Goal: Information Seeking & Learning: Find specific fact

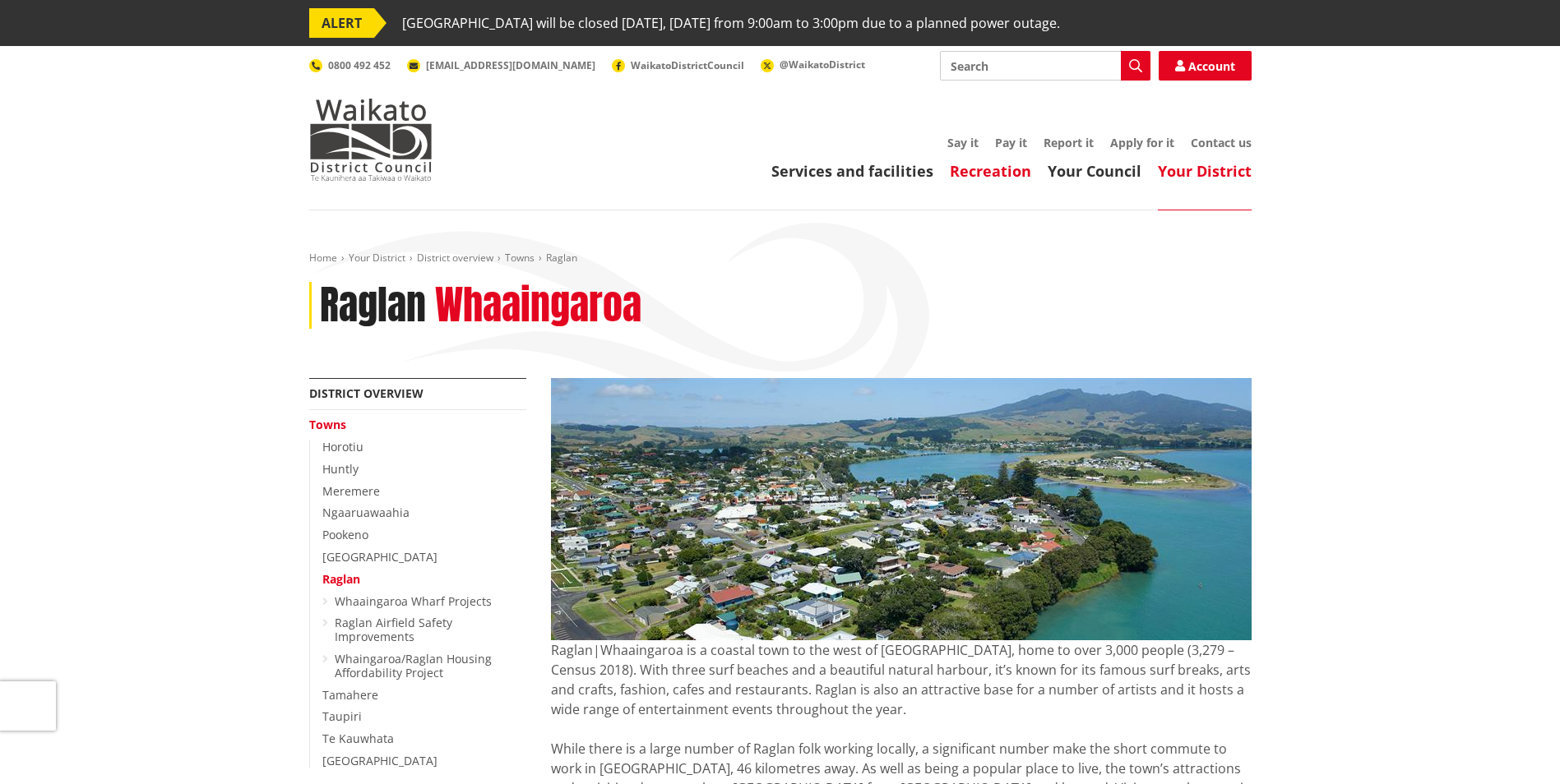
click at [981, 177] on link "Recreation" at bounding box center [991, 171] width 82 height 20
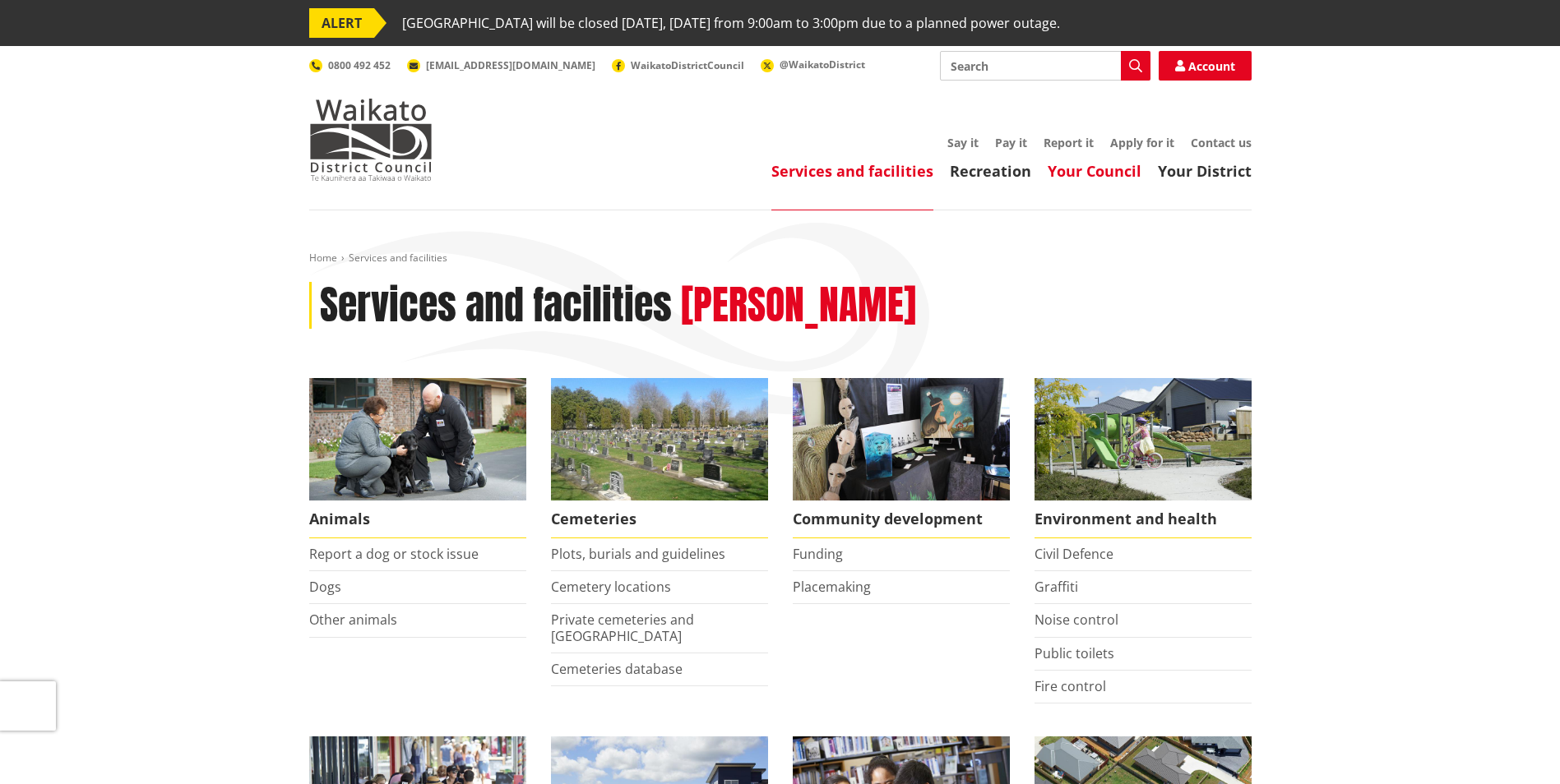
click at [1101, 166] on link "Your Council" at bounding box center [1095, 171] width 94 height 20
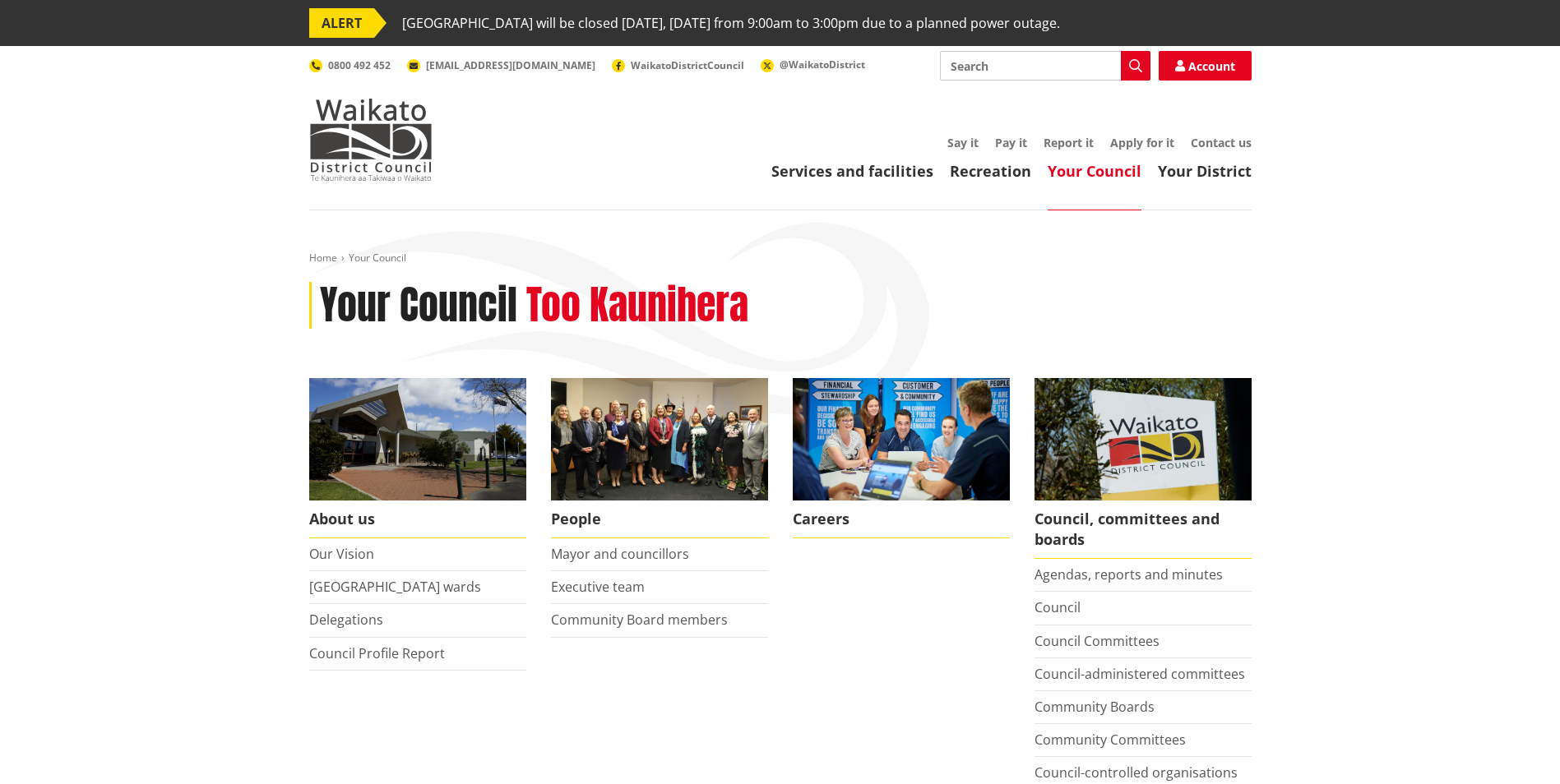
click at [847, 185] on header "Toggle search Toggle navigation Services and facilities Recreation Your Council…" at bounding box center [780, 127] width 1560 height 164
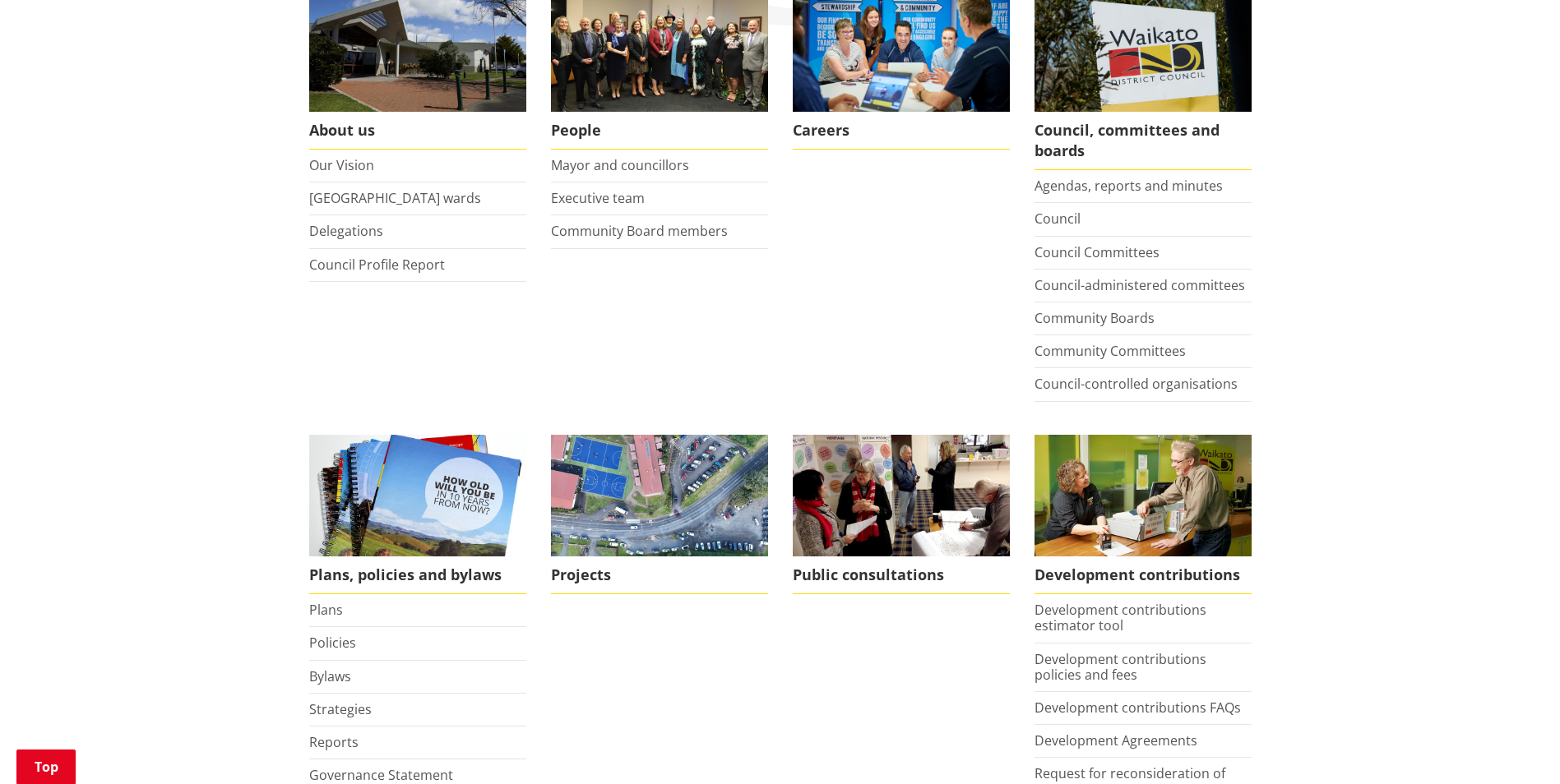
scroll to position [247, 0]
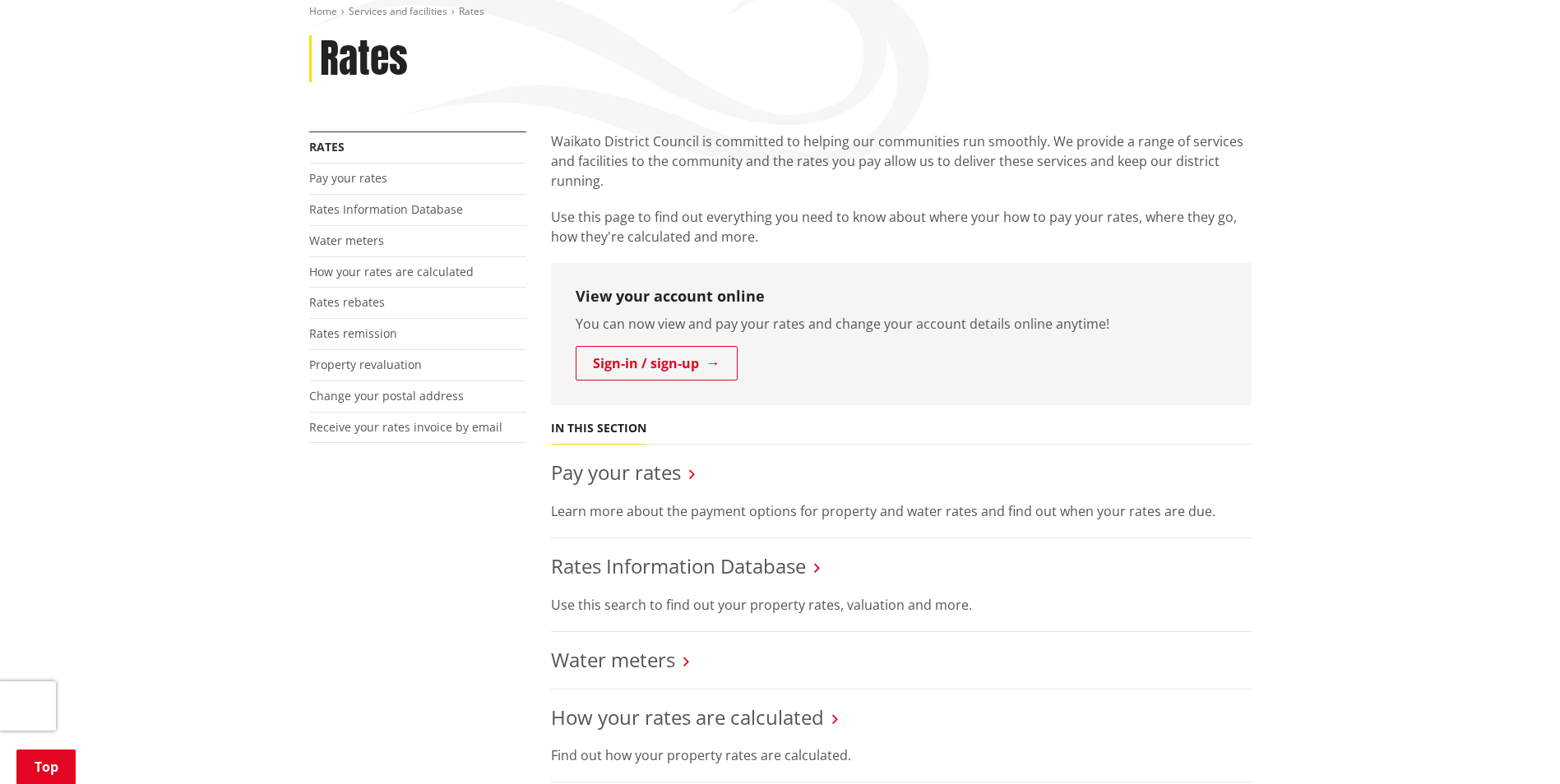
scroll to position [329, 0]
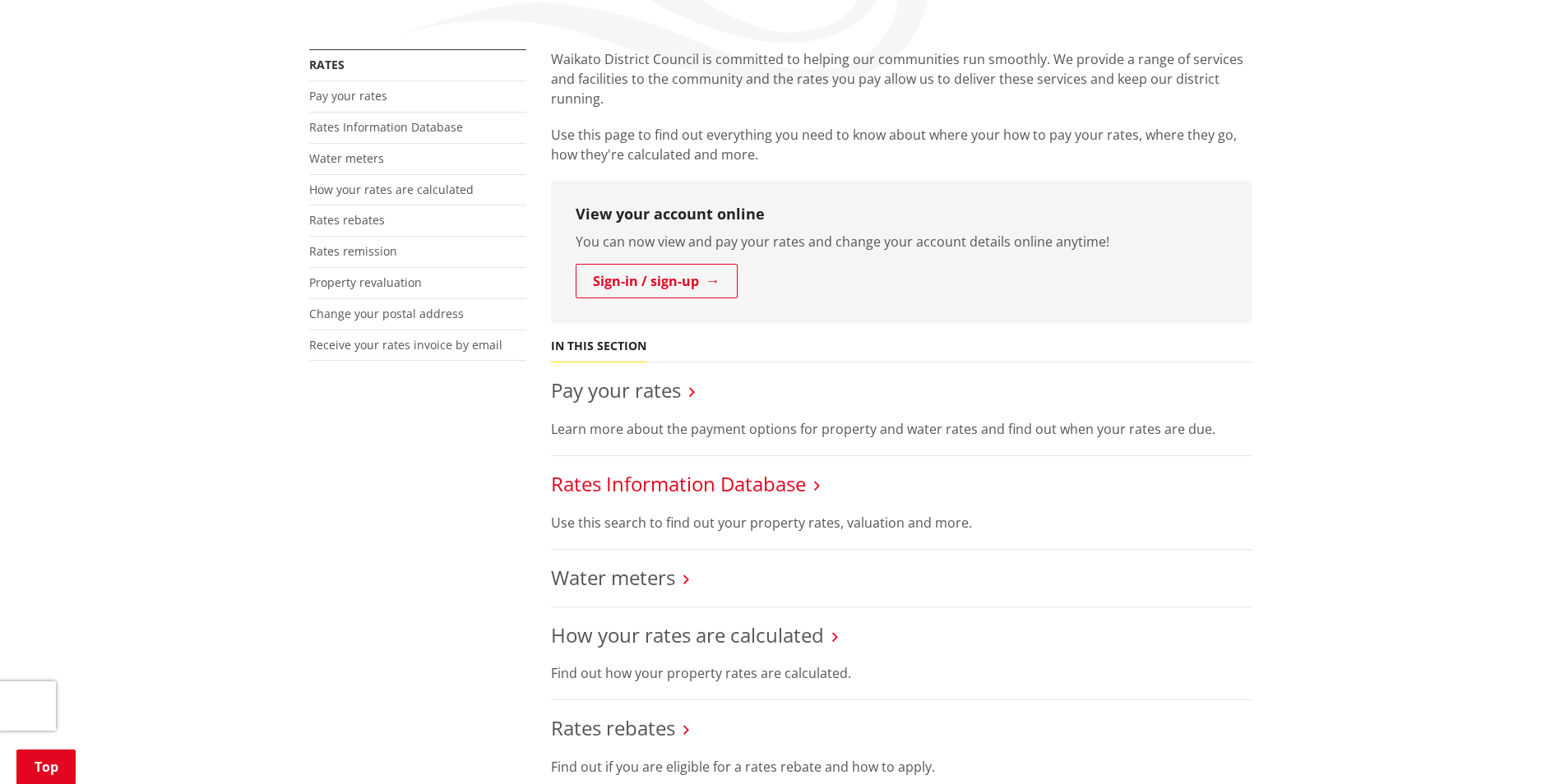
click at [712, 483] on link "Rates Information Database" at bounding box center [679, 484] width 255 height 27
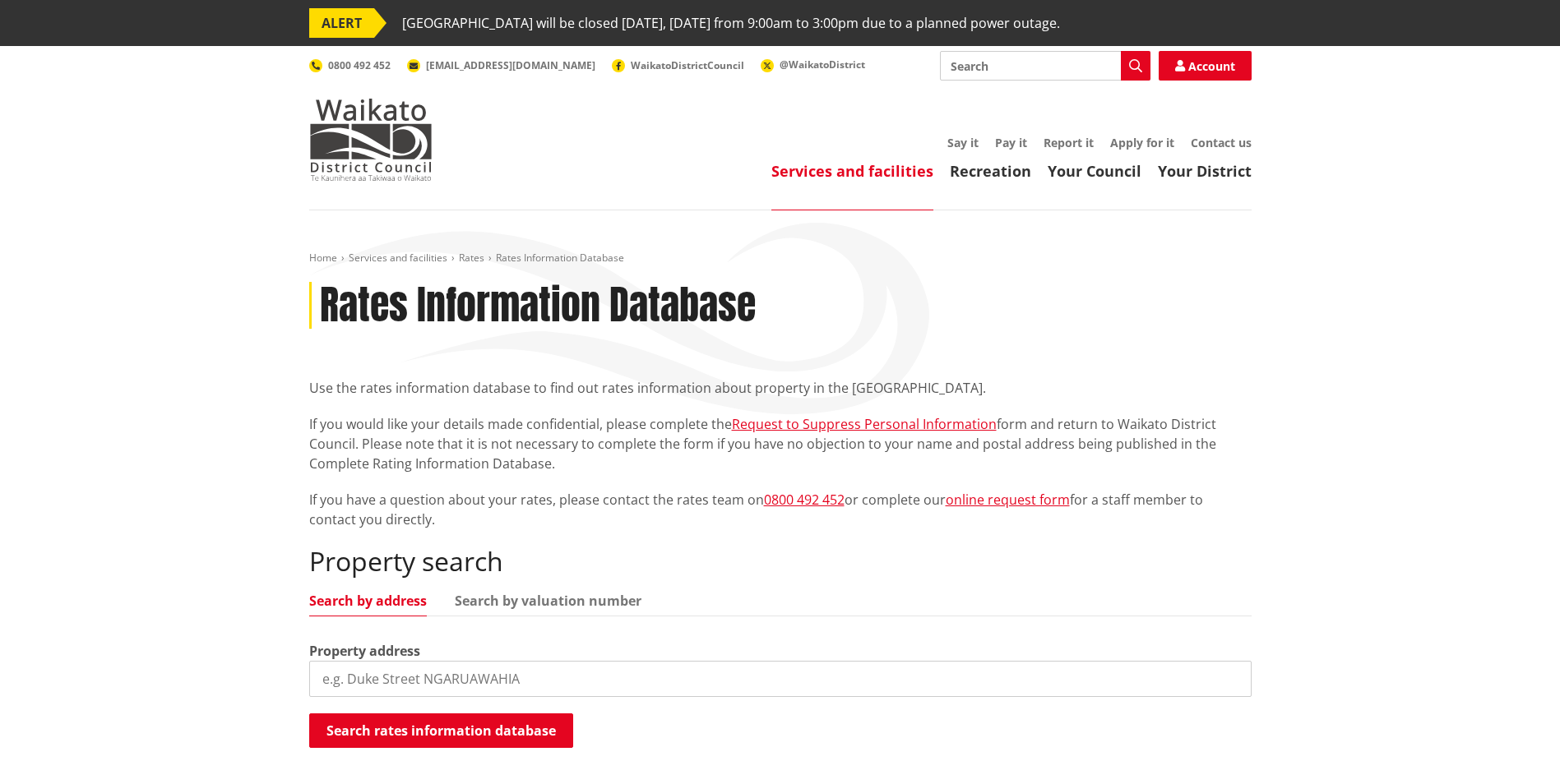
click at [475, 680] on input "search" at bounding box center [780, 679] width 943 height 36
paste input "Waitetuna Valley Road"
click at [346, 723] on button "Search rates information database" at bounding box center [441, 730] width 264 height 35
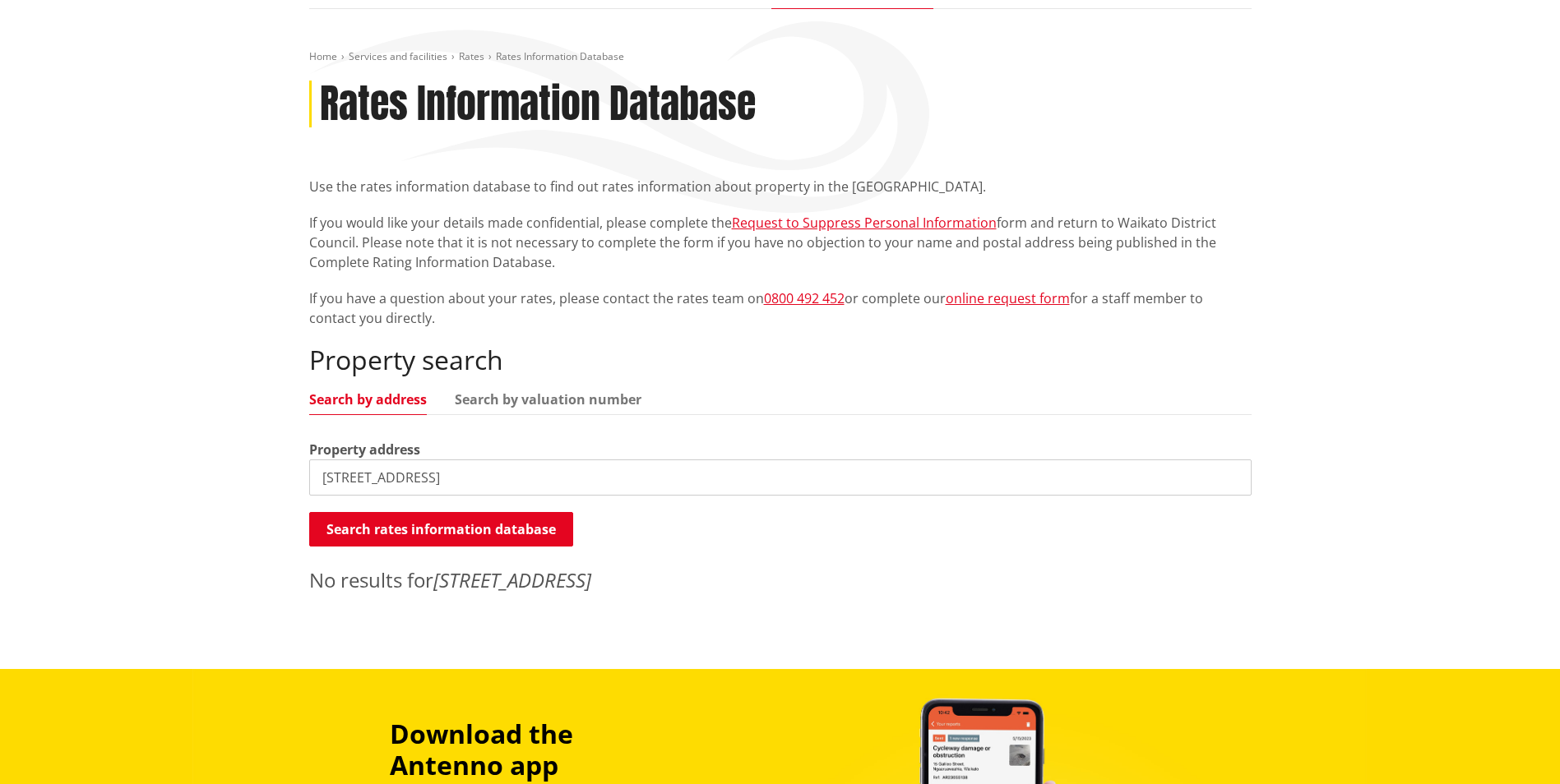
scroll to position [411, 0]
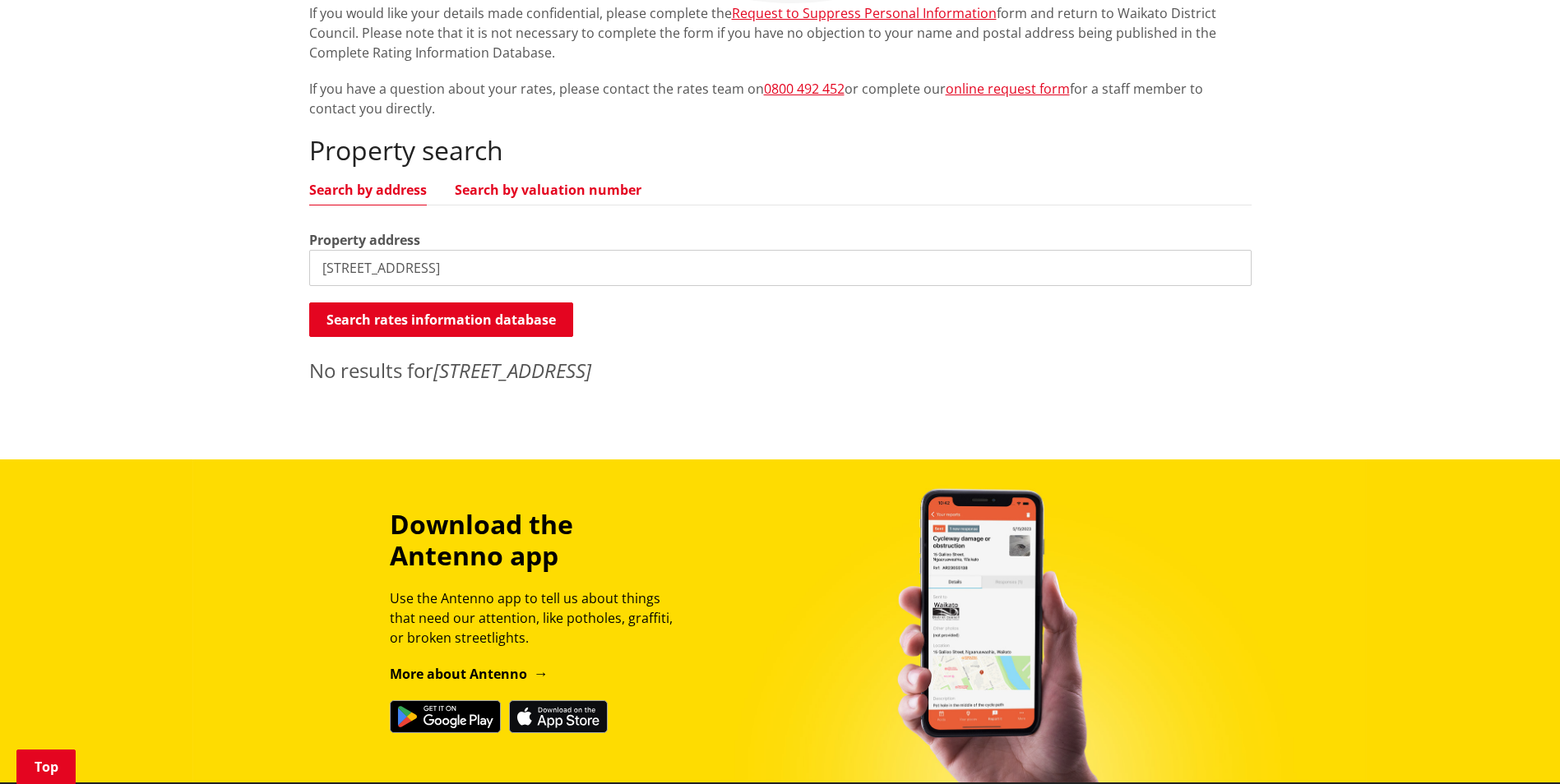
click at [584, 186] on link "Search by valuation number" at bounding box center [549, 189] width 187 height 13
click at [376, 177] on div "Property search Search by address Search by valuation number Valuation number 4…" at bounding box center [780, 260] width 943 height 250
drag, startPoint x: 430, startPoint y: 194, endPoint x: 421, endPoint y: 182, distance: 15.0
click at [430, 193] on ul "Search by address Search by valuation number" at bounding box center [780, 194] width 943 height 22
click at [421, 183] on link "Search by address" at bounding box center [368, 189] width 117 height 13
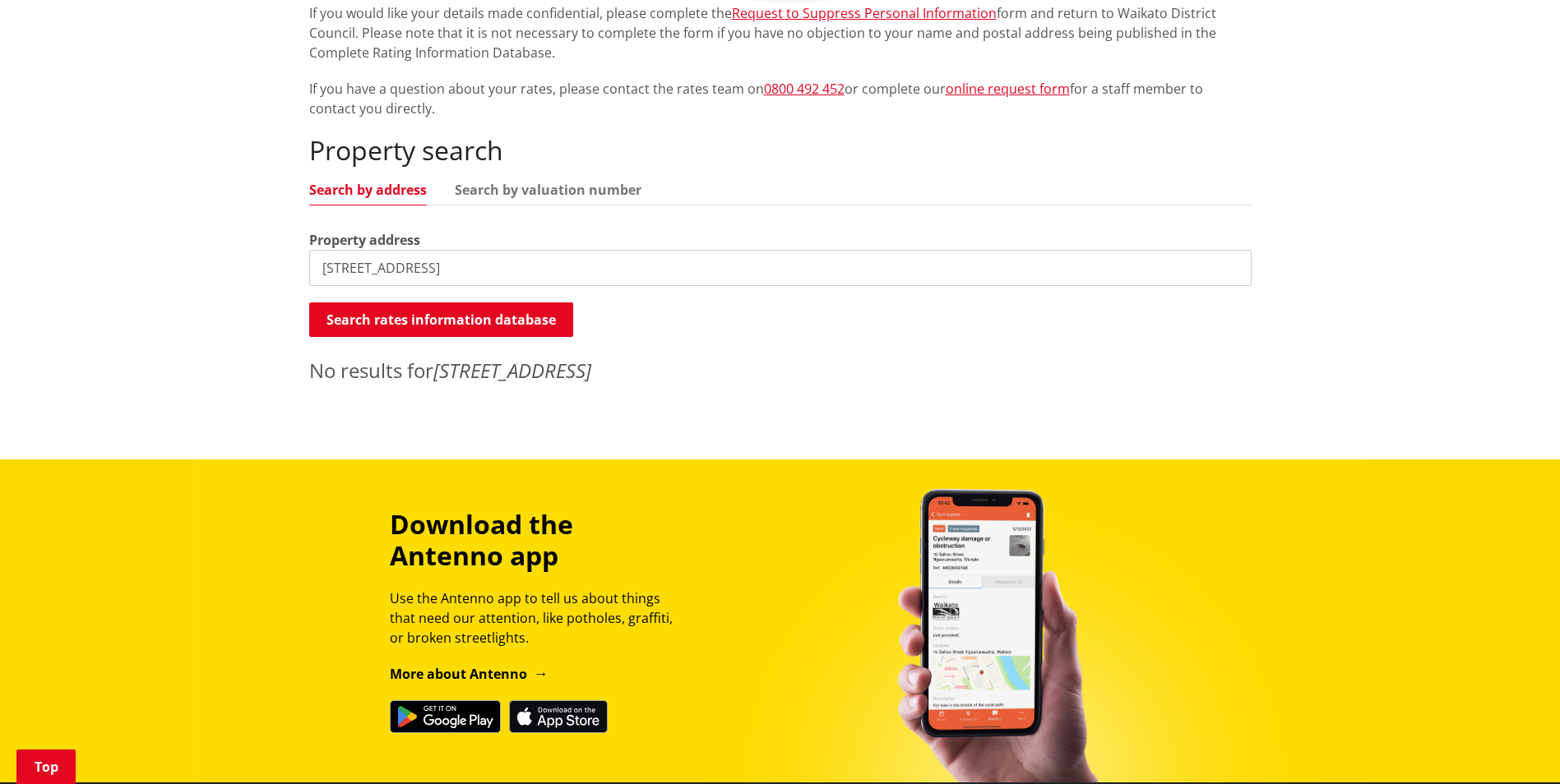
drag, startPoint x: 352, startPoint y: 263, endPoint x: 235, endPoint y: 276, distance: 117.7
click at [235, 276] on div "Home Services and facilities Rates Rates Information Database Rates Information…" at bounding box center [780, 129] width 1560 height 661
type input "Waitetuna Valley Road"
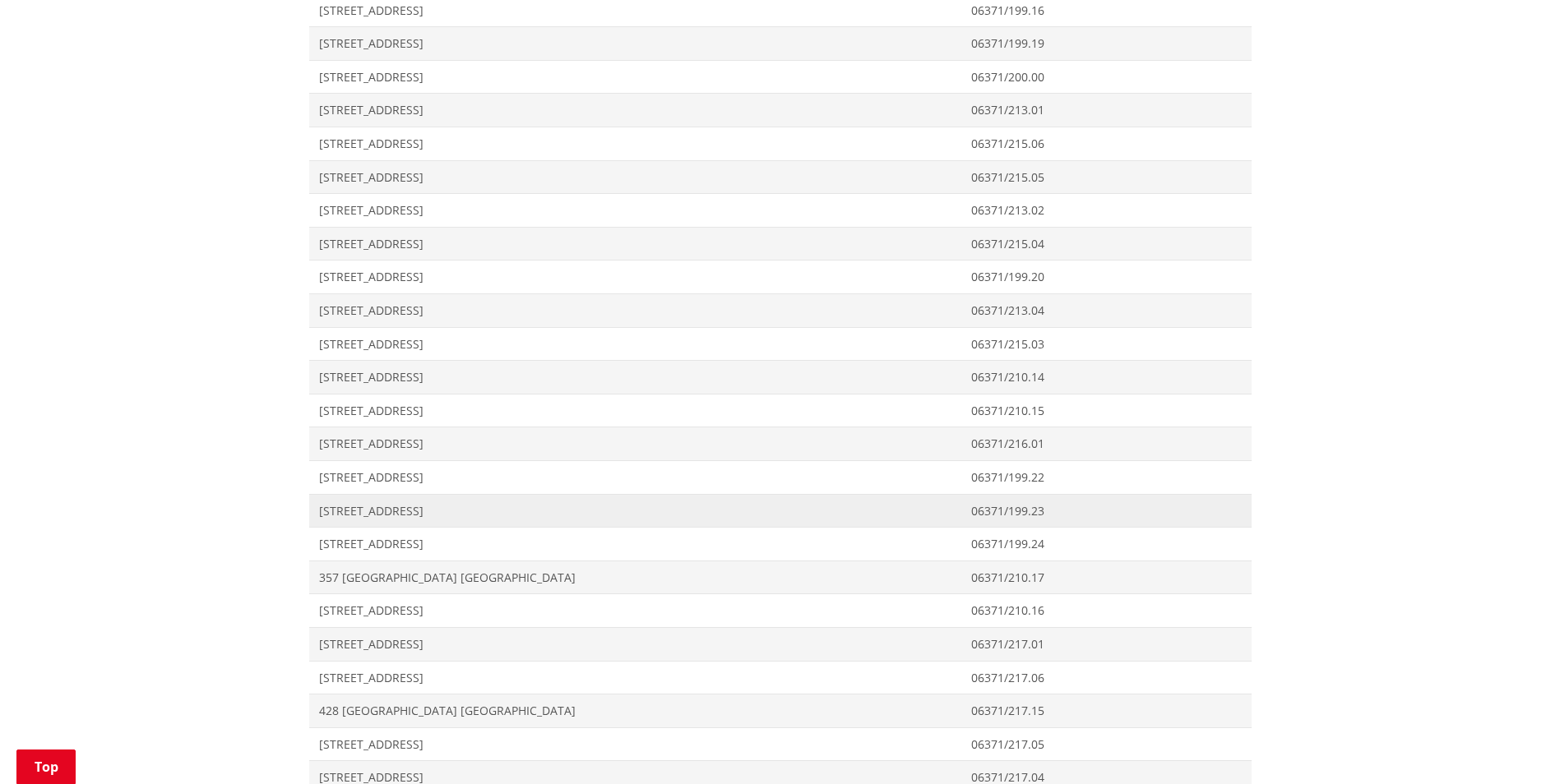
scroll to position [1562, 0]
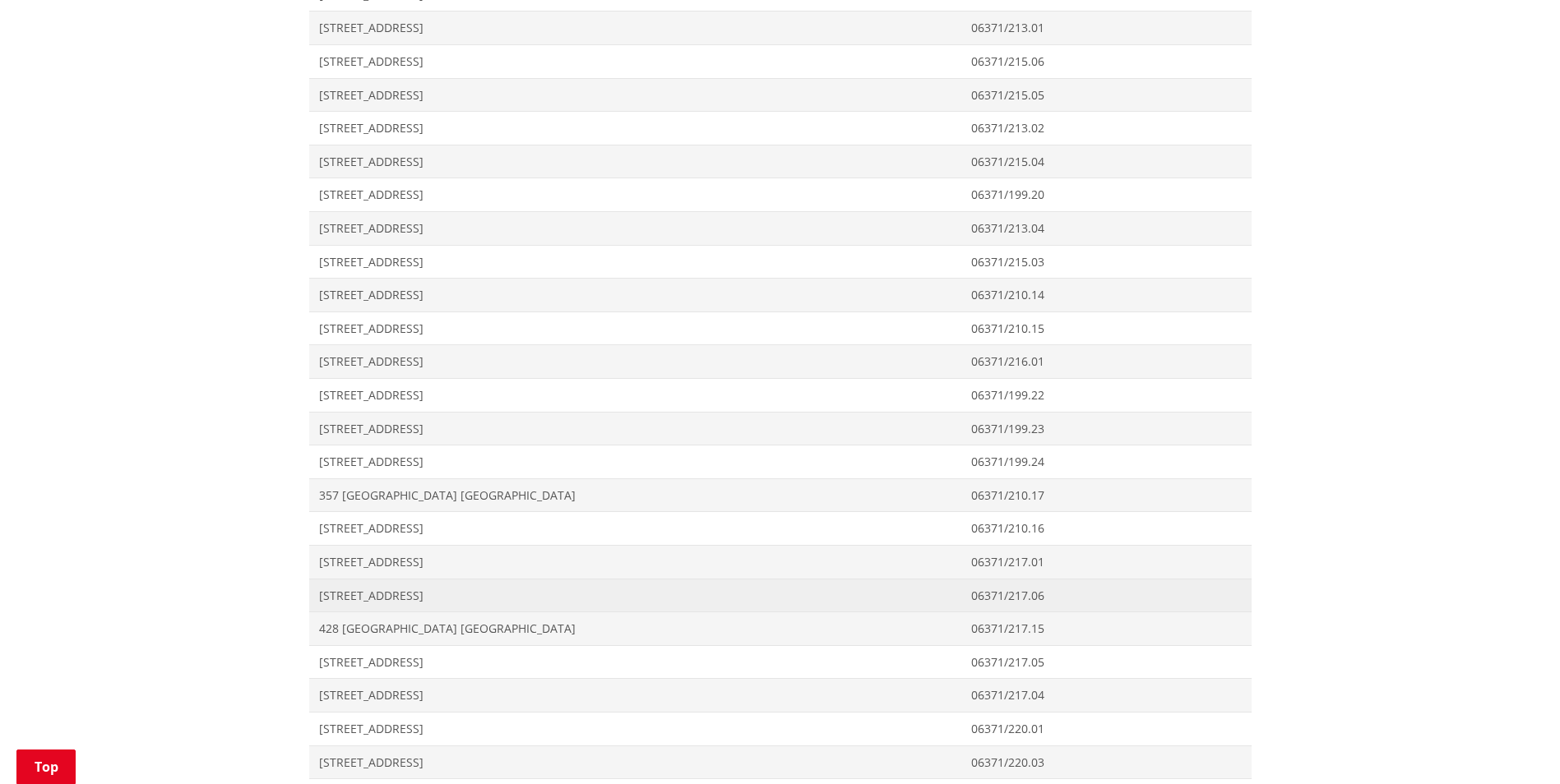
click at [413, 608] on span "Address 422 Waitetuna Valley Road ARAMIRO" at bounding box center [636, 596] width 653 height 34
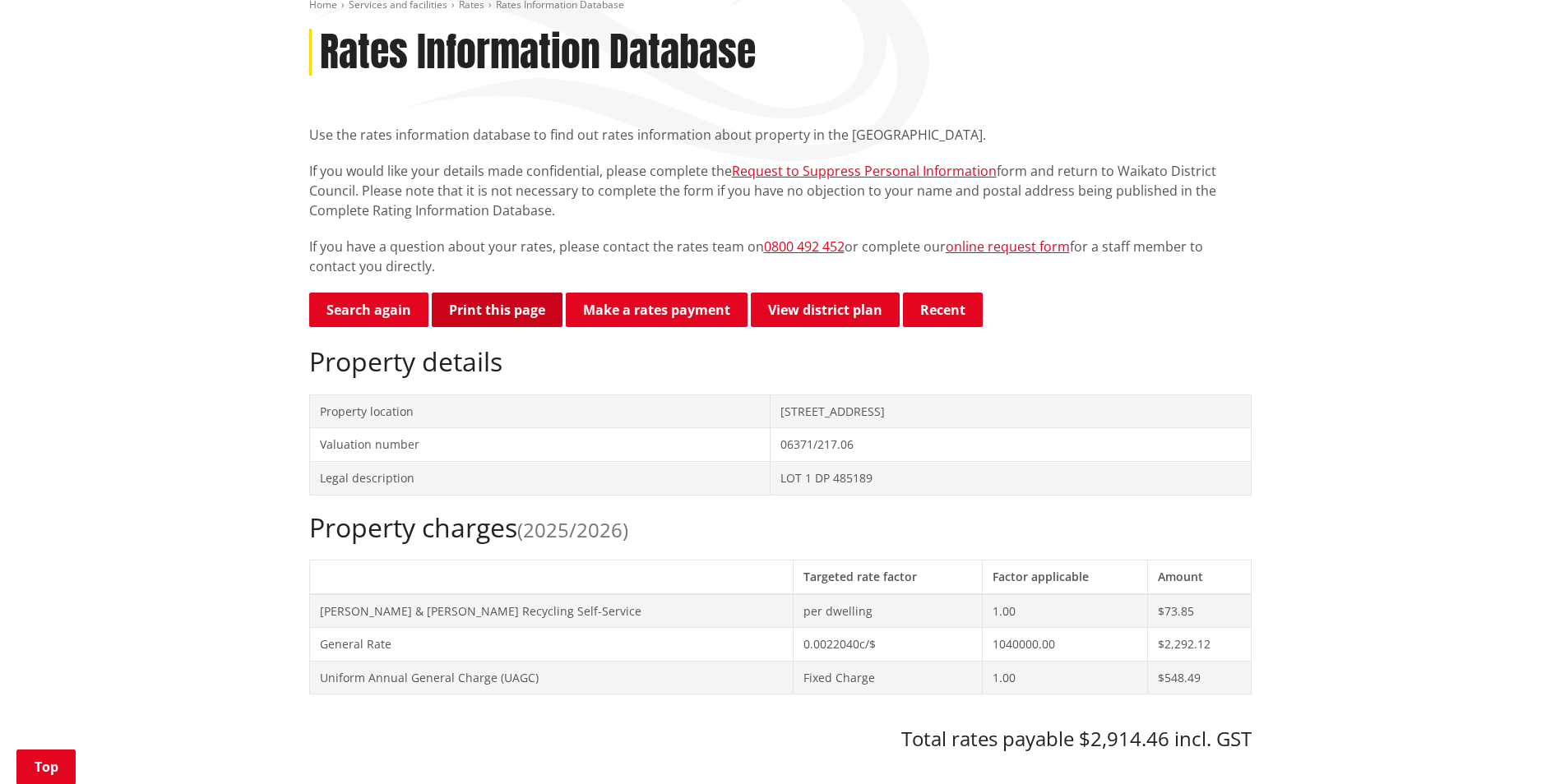
scroll to position [247, 0]
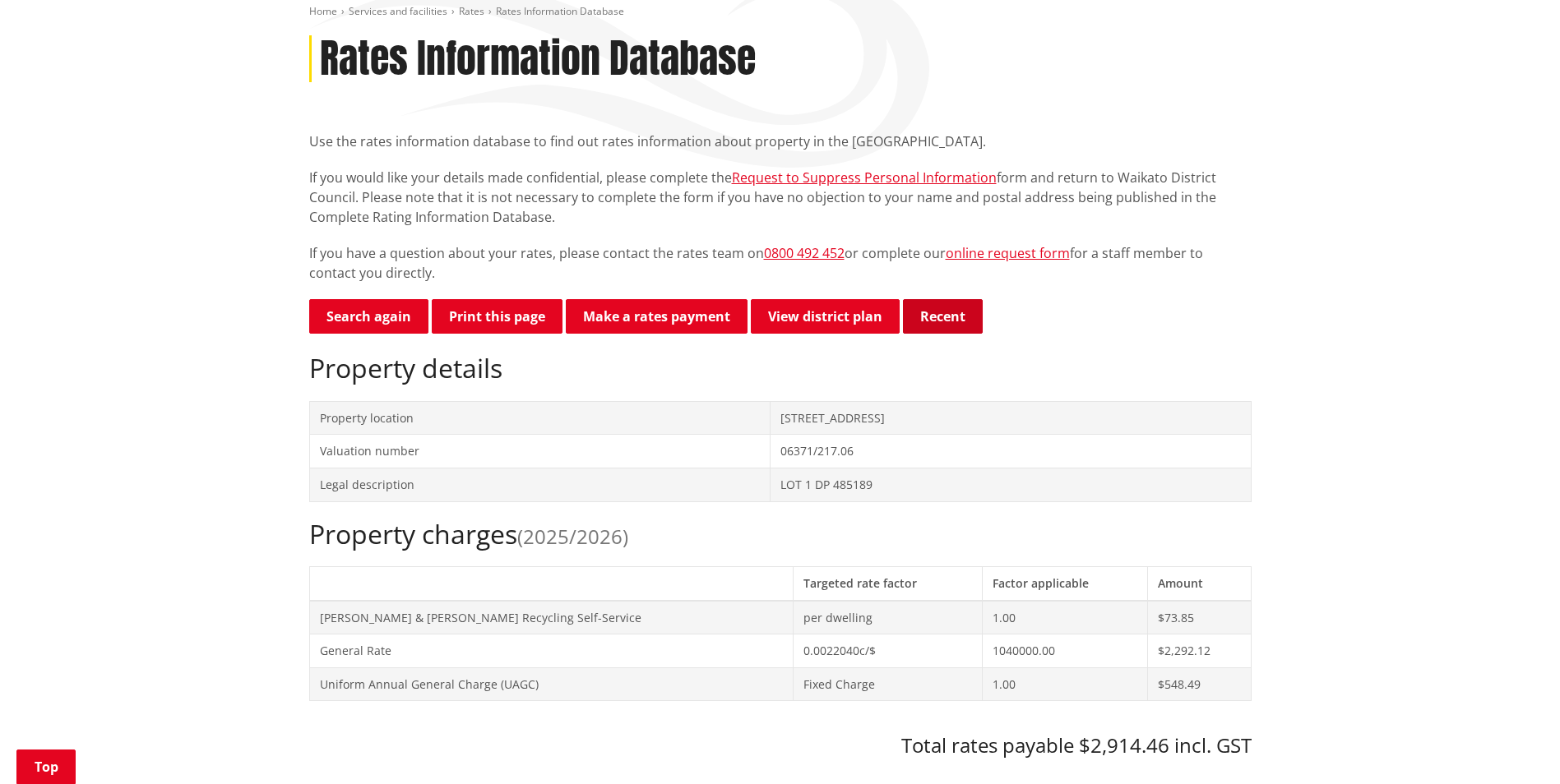
click at [930, 310] on button "Recent" at bounding box center [943, 316] width 80 height 35
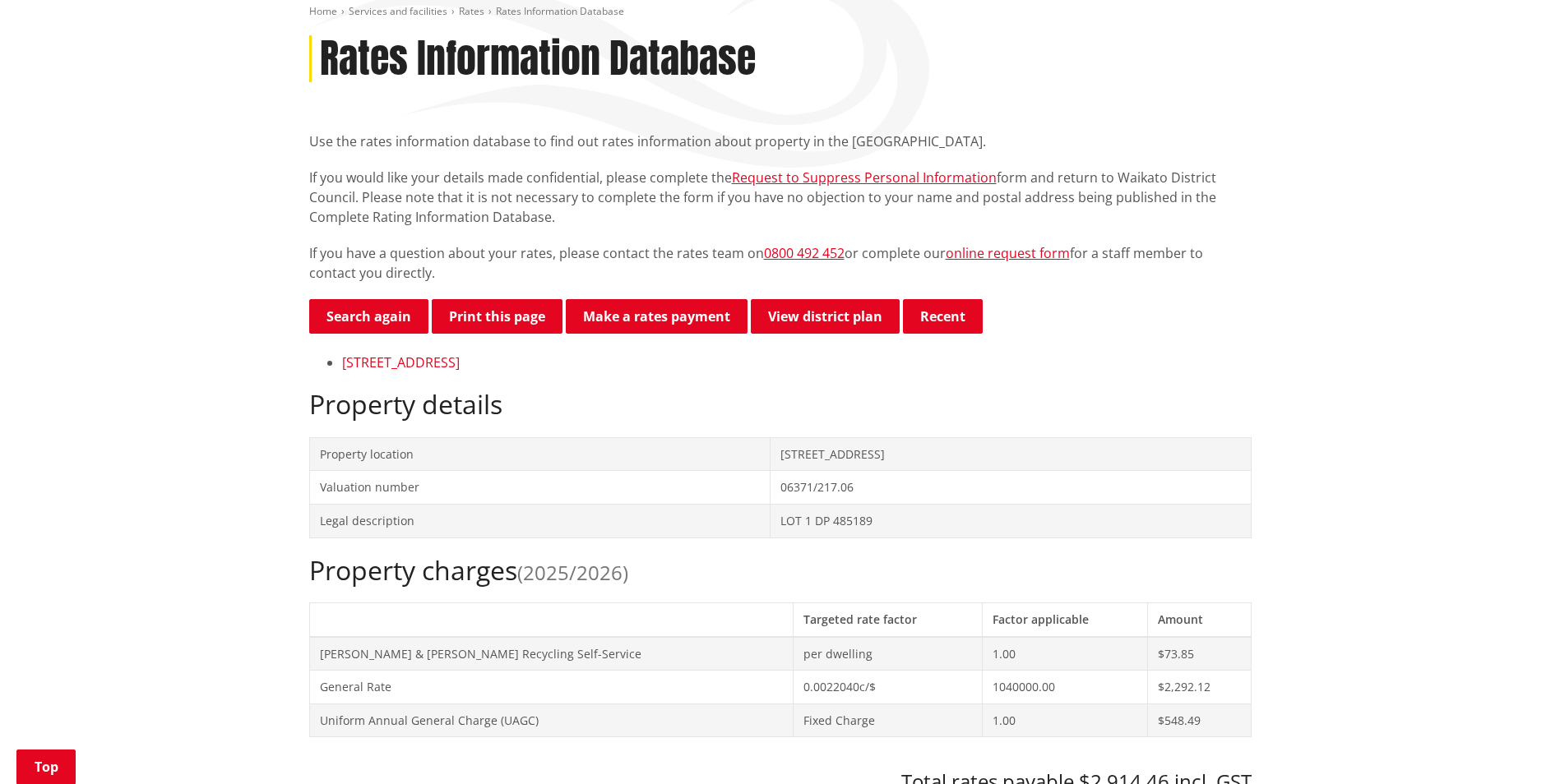
click at [460, 357] on link "[STREET_ADDRESS]" at bounding box center [401, 362] width 117 height 18
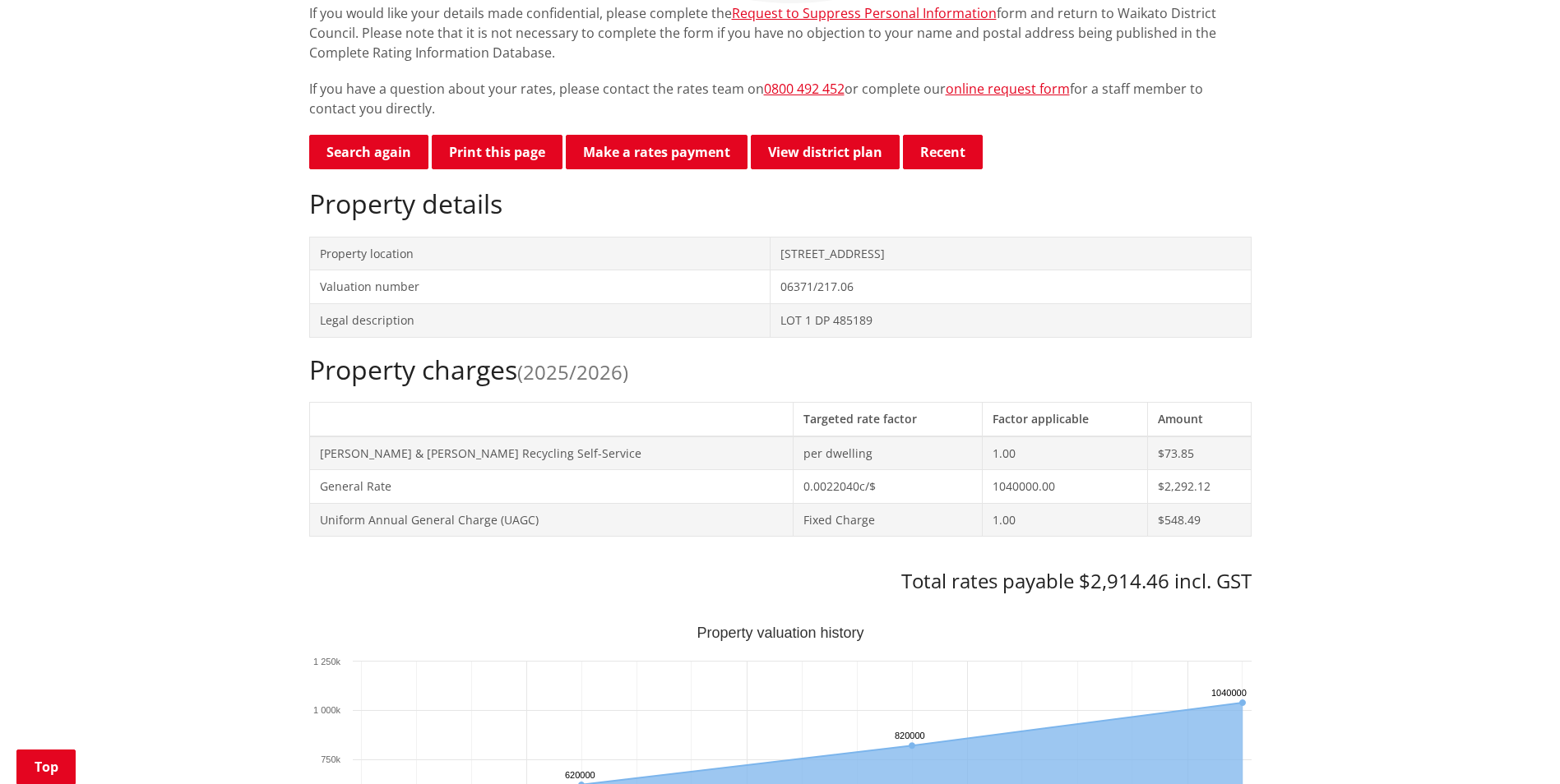
scroll to position [329, 0]
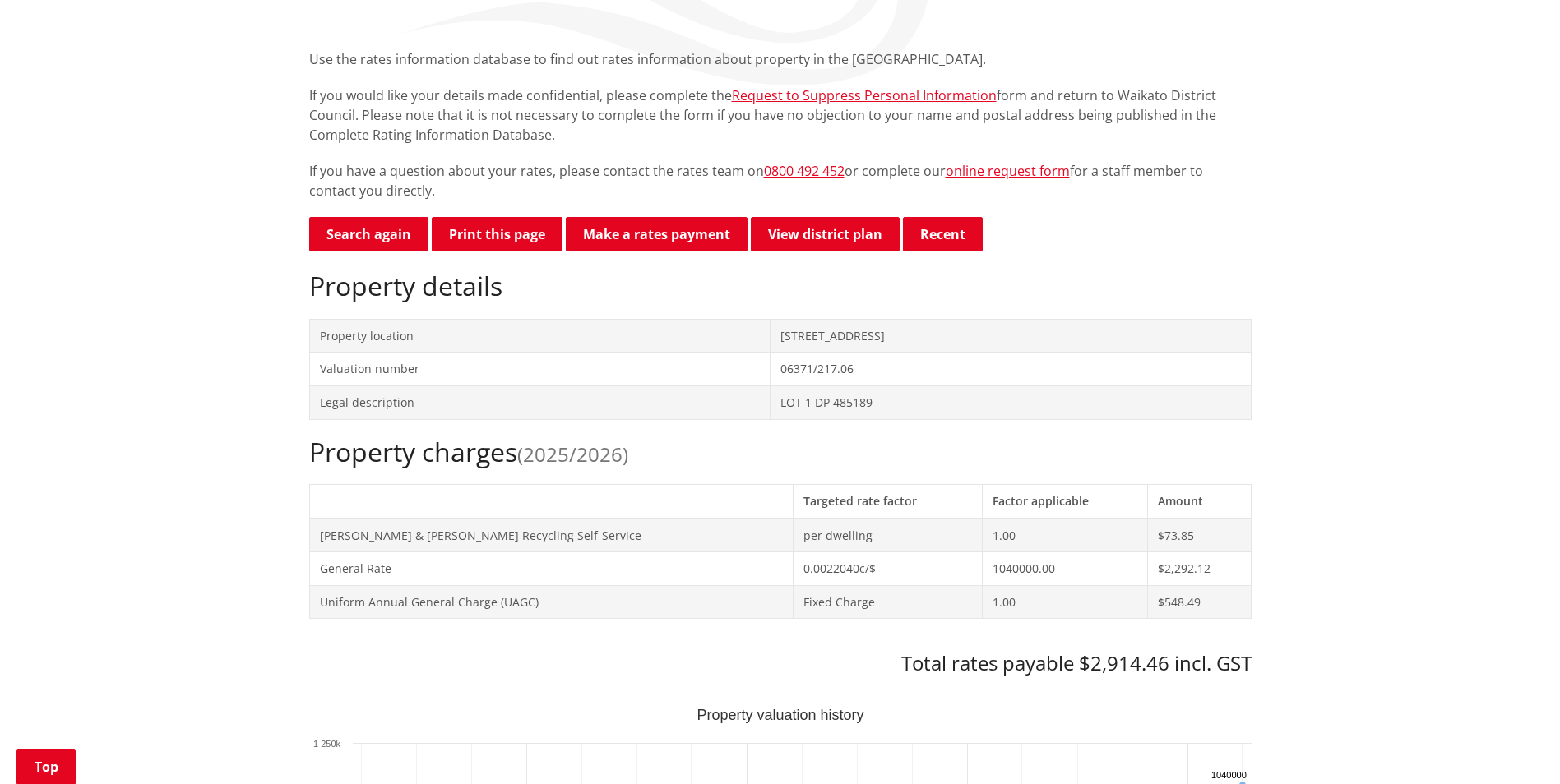
click at [771, 398] on td "LOT 1 DP 485189" at bounding box center [1010, 403] width 481 height 34
drag, startPoint x: 746, startPoint y: 407, endPoint x: 651, endPoint y: 406, distance: 95.0
click at [771, 406] on td "LOT 1 DP 485189" at bounding box center [1010, 403] width 481 height 34
drag, startPoint x: 651, startPoint y: 406, endPoint x: 681, endPoint y: 510, distance: 108.2
click at [681, 510] on th at bounding box center [552, 501] width 484 height 34
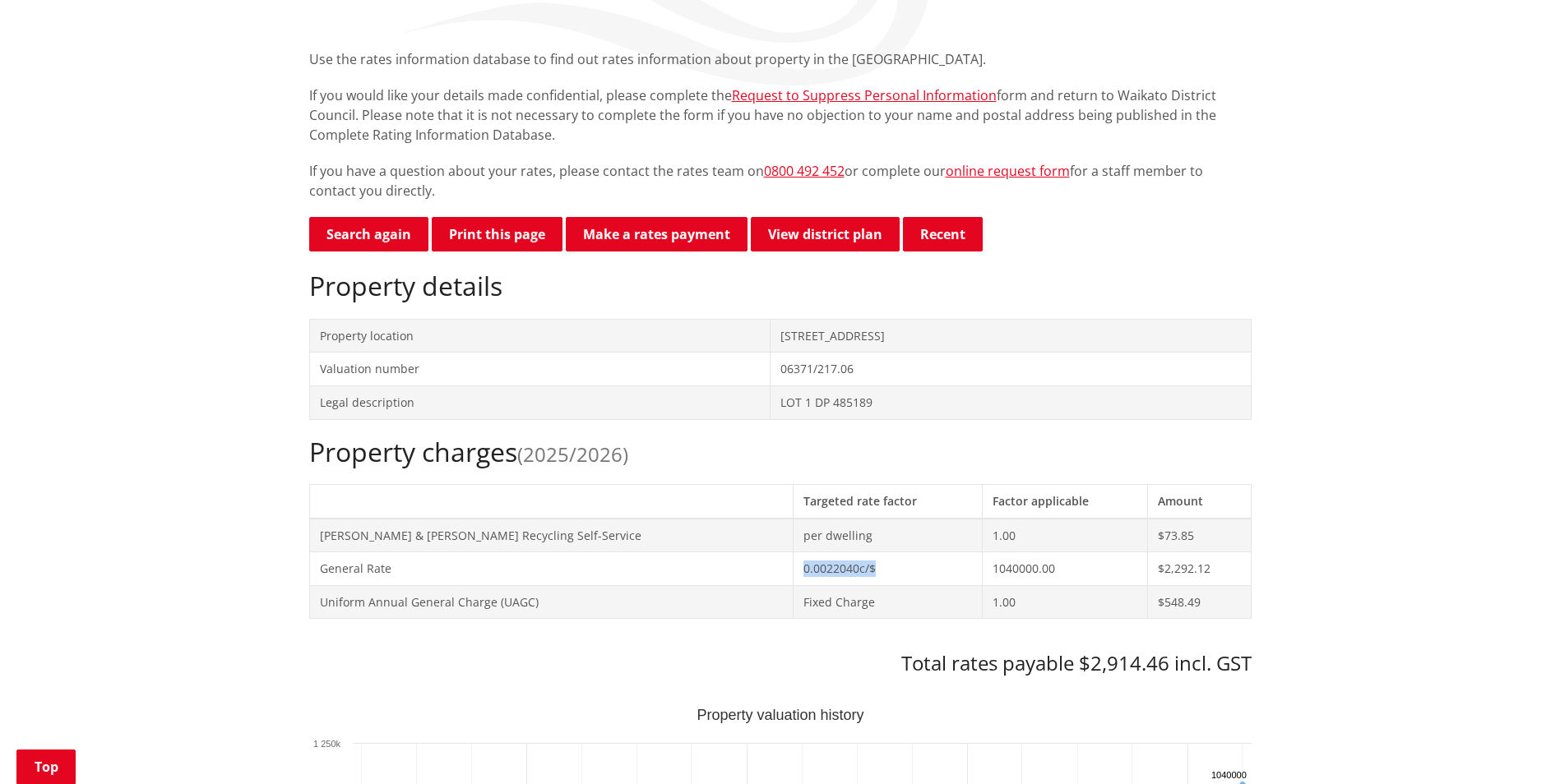
drag, startPoint x: 792, startPoint y: 570, endPoint x: 713, endPoint y: 575, distance: 79.2
click at [793, 575] on td "0.0022040c/$" at bounding box center [888, 569] width 189 height 34
drag, startPoint x: 713, startPoint y: 575, endPoint x: 682, endPoint y: 569, distance: 31.6
click at [682, 569] on td "General Rate" at bounding box center [552, 569] width 484 height 34
drag, startPoint x: 792, startPoint y: 603, endPoint x: 700, endPoint y: 597, distance: 92.2
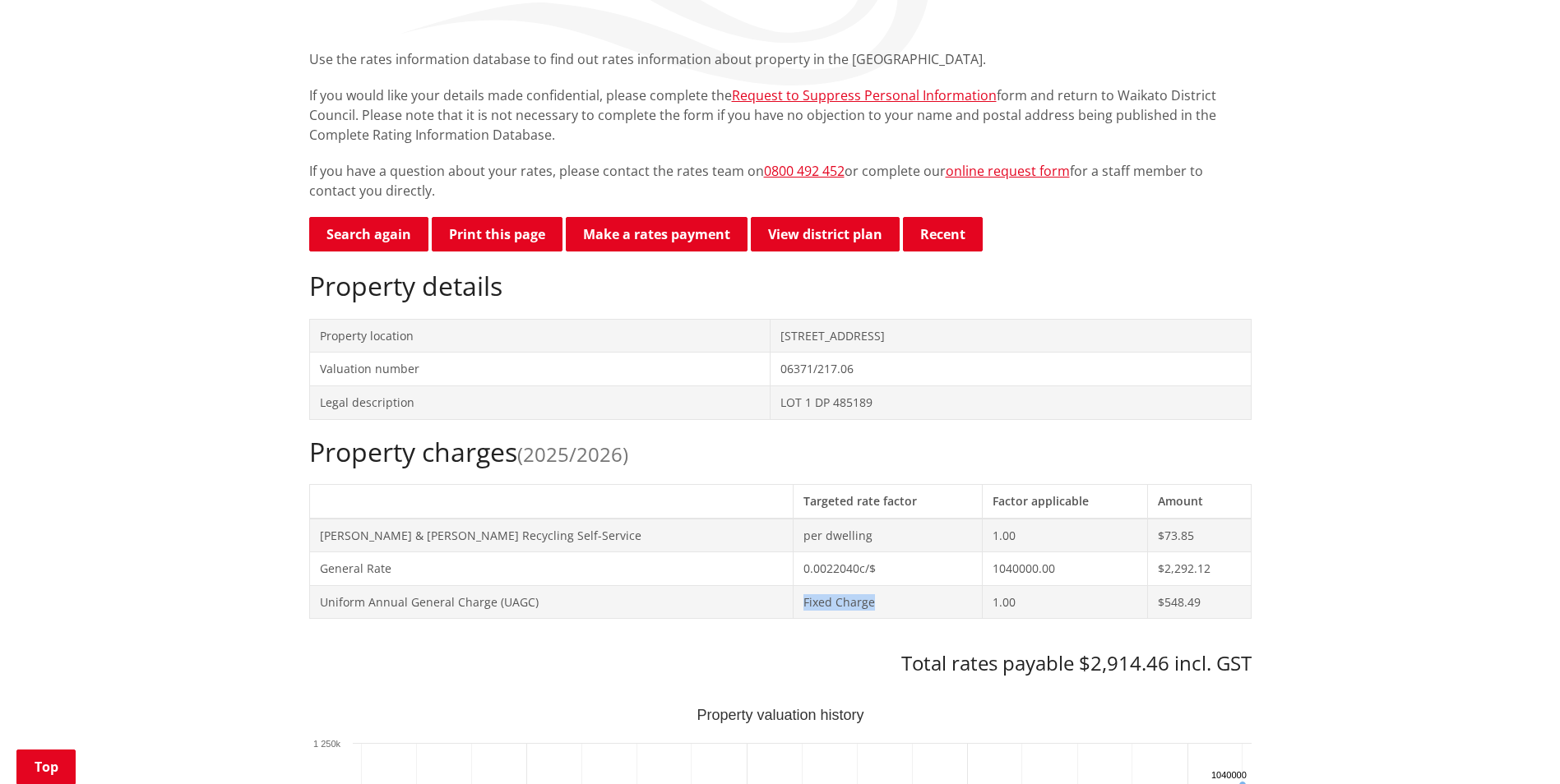
click at [700, 597] on tr "Uniform Annual General Charge (UAGC) Fixed Charge 1.00 $548.49" at bounding box center [780, 602] width 942 height 34
drag, startPoint x: 700, startPoint y: 597, endPoint x: 651, endPoint y: 583, distance: 51.0
click at [651, 583] on td "General Rate" at bounding box center [552, 569] width 484 height 34
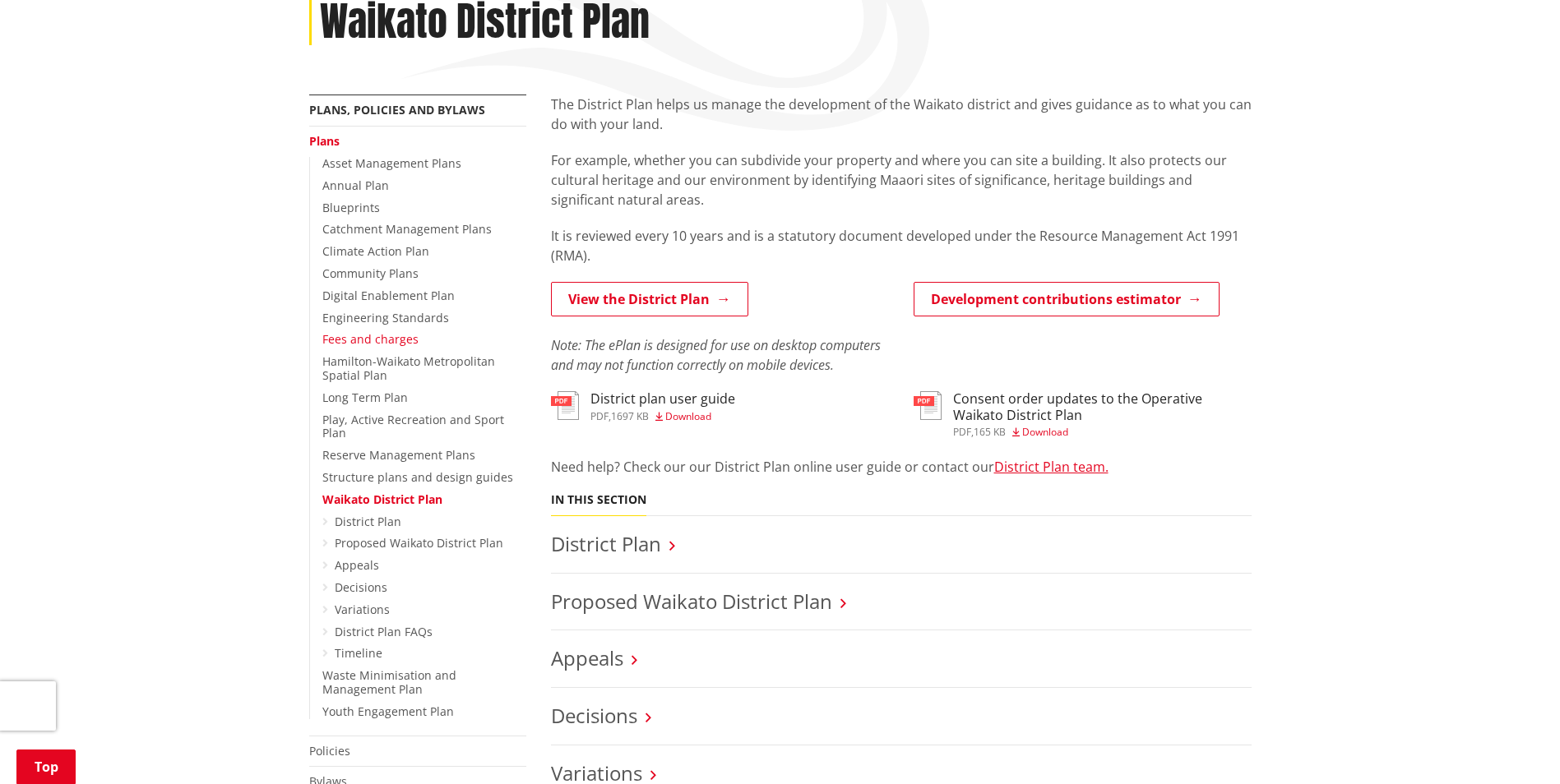
scroll to position [83, 0]
